Goal: Transaction & Acquisition: Obtain resource

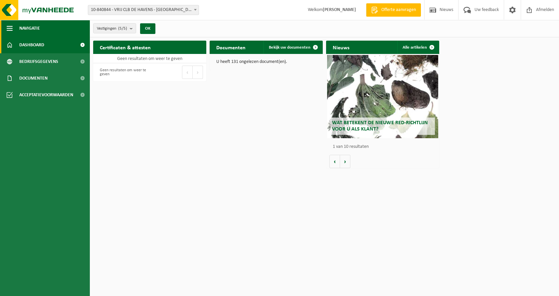
click at [10, 27] on span "button" at bounding box center [10, 28] width 6 height 17
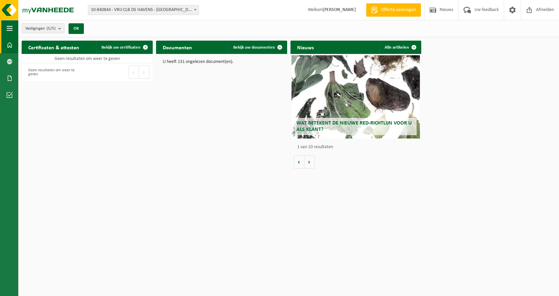
click at [10, 28] on span "button" at bounding box center [10, 28] width 6 height 17
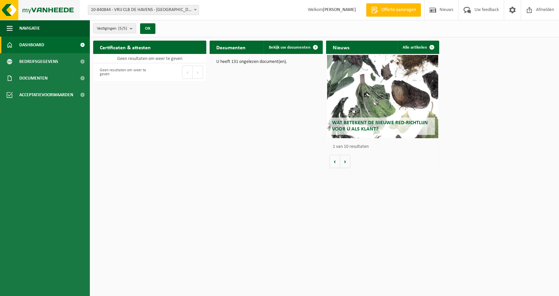
click at [39, 9] on img at bounding box center [40, 10] width 80 height 20
click at [130, 29] on button "Vestigingen (5/5)" at bounding box center [114, 28] width 43 height 10
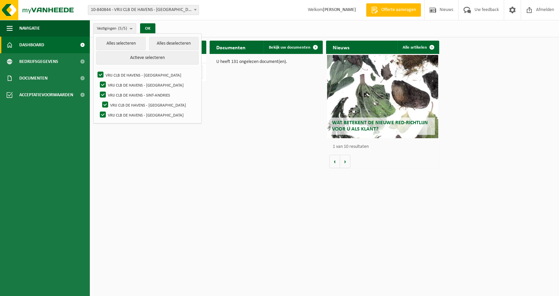
click at [130, 29] on button "Vestigingen (5/5)" at bounding box center [114, 28] width 43 height 10
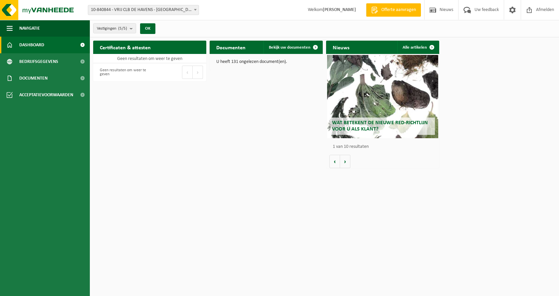
click at [178, 11] on span "10-840844 - VRIJ CLB DE HAVENS - [GEOGRAPHIC_DATA]" at bounding box center [143, 9] width 110 height 9
click at [229, 7] on div "Vestiging: 10-840844 - VRIJ CLB DE HAVENS - [GEOGRAPHIC_DATA] 01-091689 - VRIJ …" at bounding box center [279, 10] width 559 height 20
click at [391, 10] on span "Offerte aanvragen" at bounding box center [399, 10] width 38 height 7
